Goal: Task Accomplishment & Management: Manage account settings

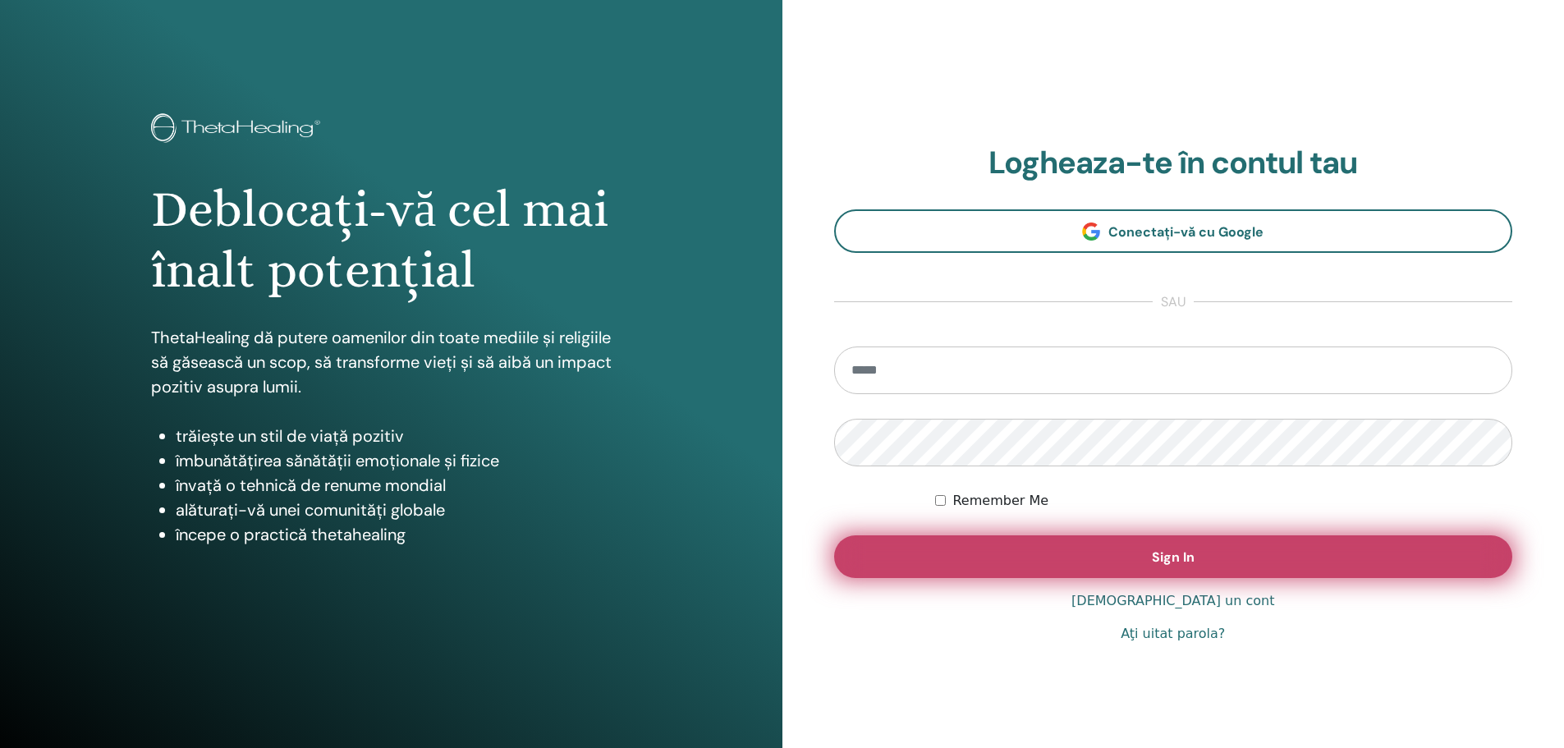
type input "**********"
click at [1137, 553] on button "Sign In" at bounding box center [1173, 556] width 679 height 43
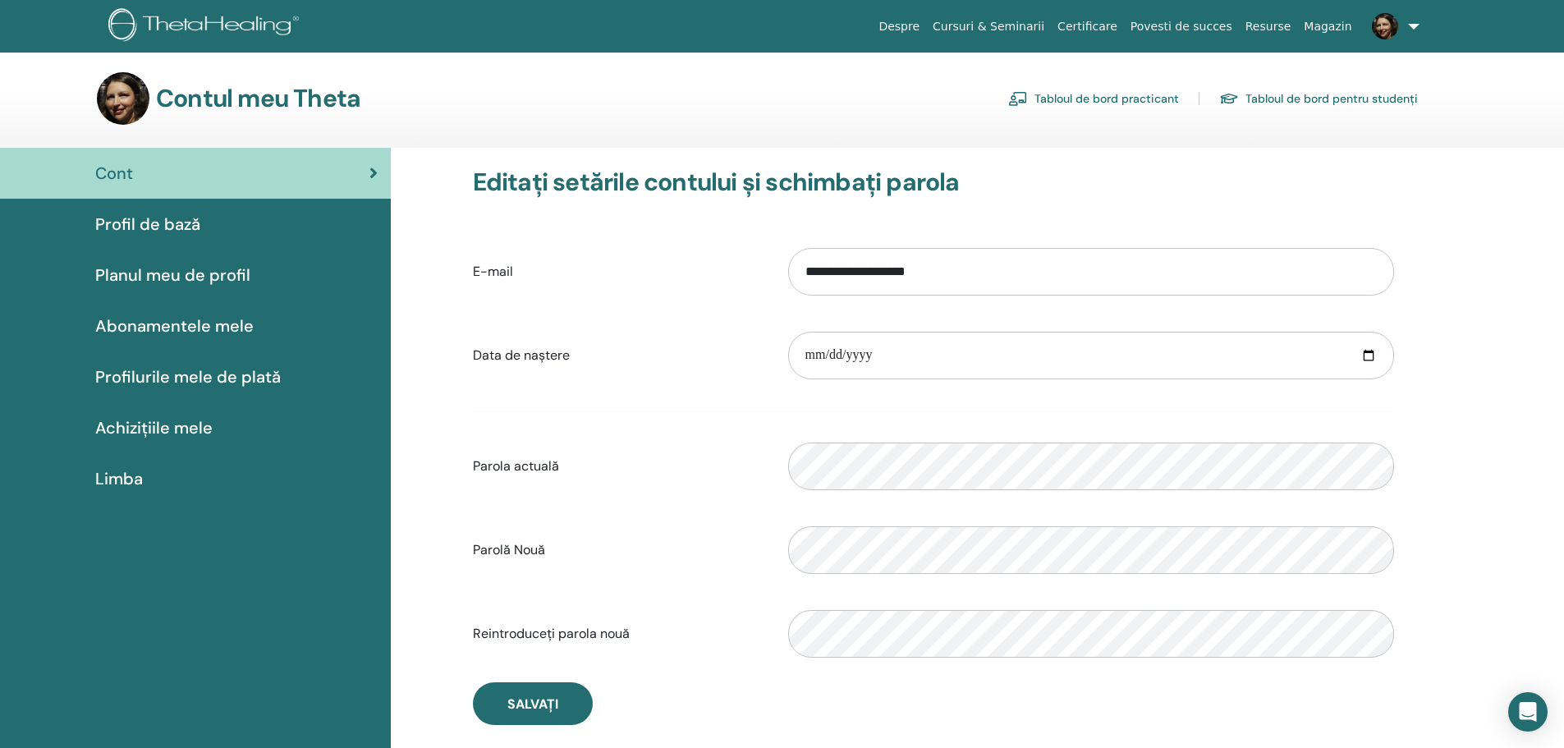
click at [1129, 99] on link "Tabloul de bord practicant" at bounding box center [1093, 98] width 171 height 26
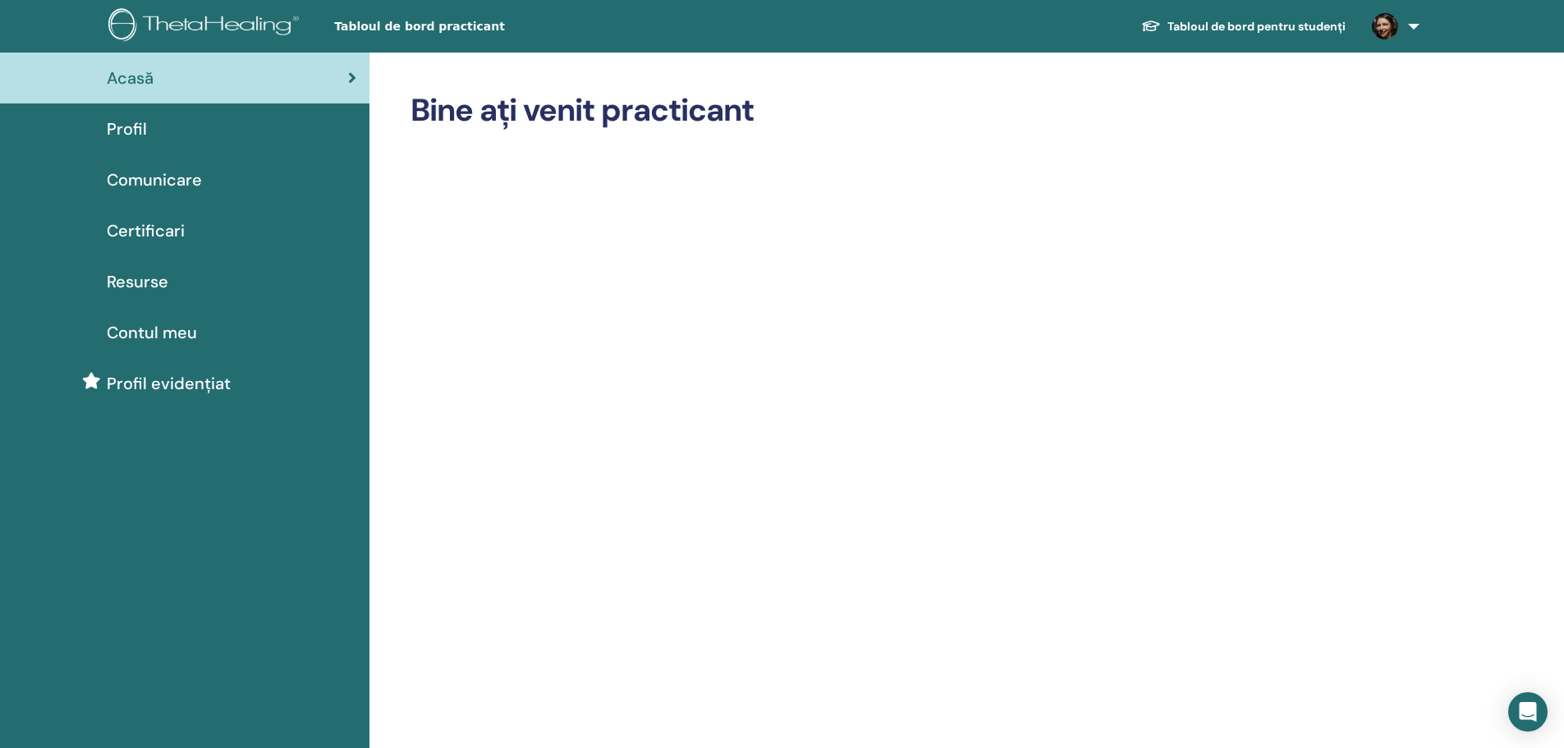
click at [168, 233] on span "Certificari" at bounding box center [146, 230] width 78 height 25
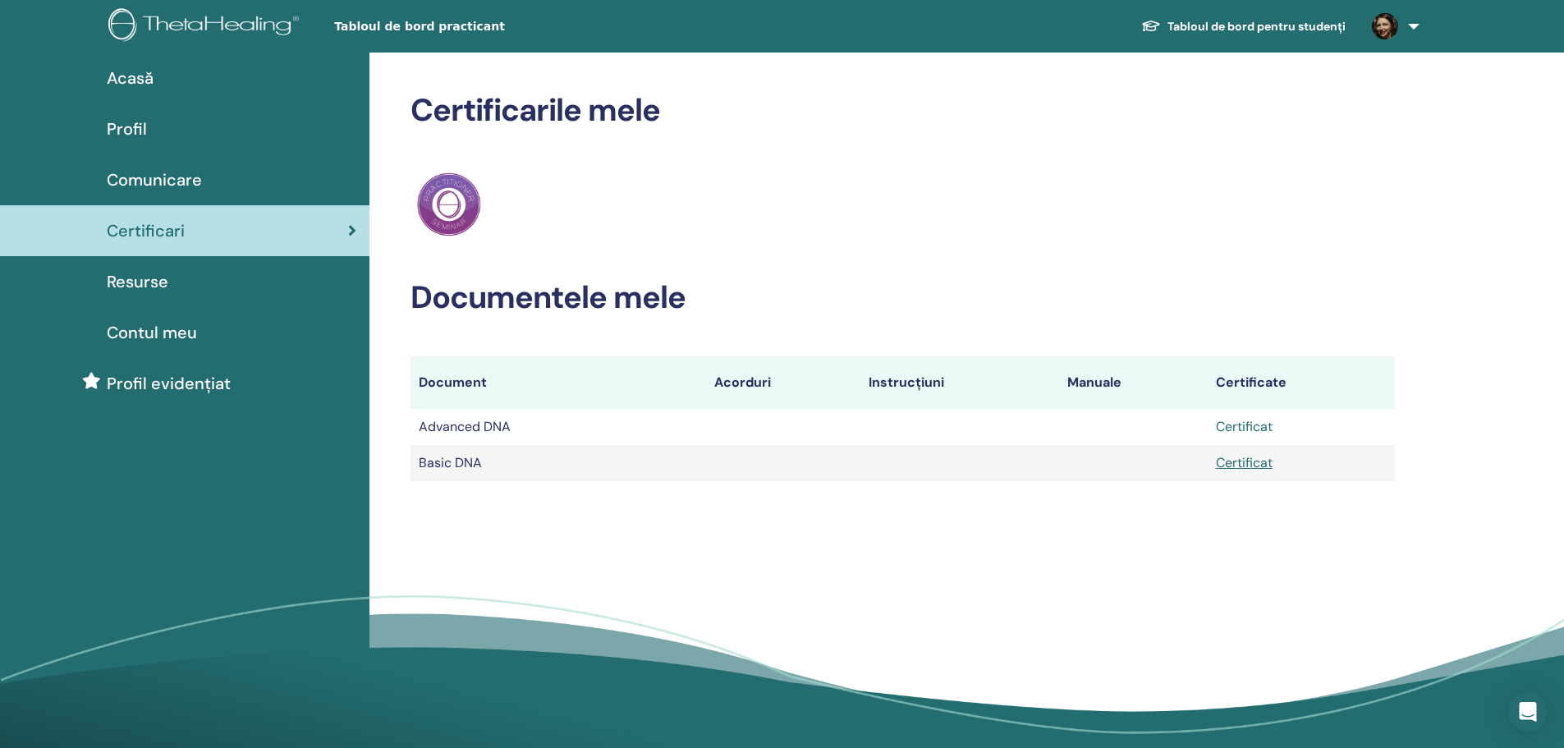
click at [1246, 426] on link "Certificat" at bounding box center [1244, 426] width 57 height 17
click at [1240, 464] on link "Certificat" at bounding box center [1244, 462] width 57 height 17
